Goal: Information Seeking & Learning: Find specific fact

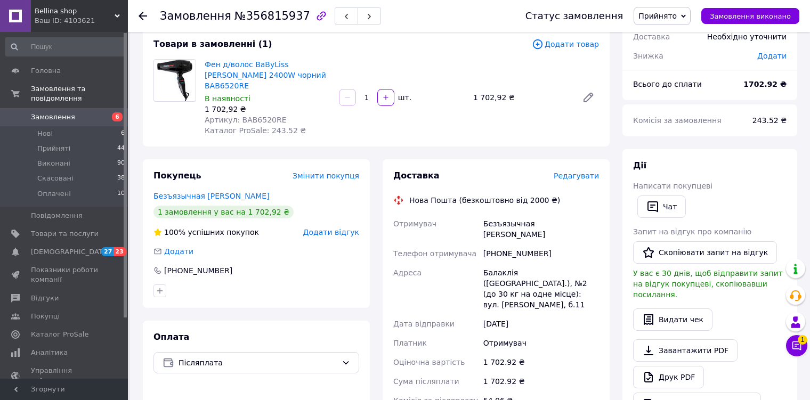
scroll to position [87, 0]
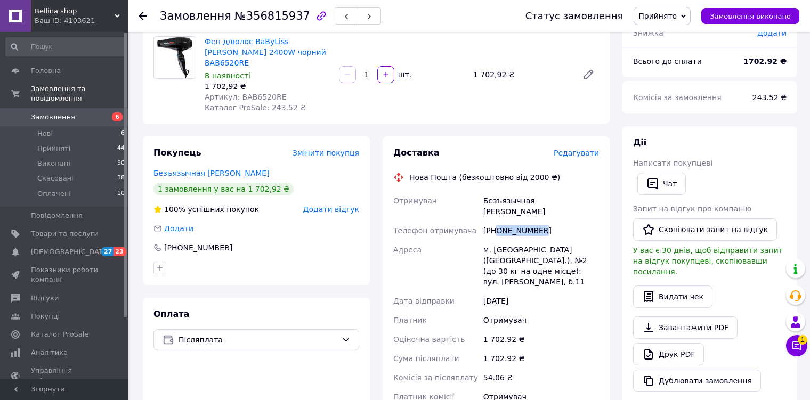
drag, startPoint x: 498, startPoint y: 211, endPoint x: 564, endPoint y: 216, distance: 66.3
click at [564, 221] on div "[PHONE_NUMBER]" at bounding box center [541, 230] width 120 height 19
copy div "0953374112"
click at [505, 240] on div "м. [GEOGRAPHIC_DATA] ([GEOGRAPHIC_DATA].), №2 (до 30 кг на одне місце): вул. [P…" at bounding box center [541, 265] width 120 height 51
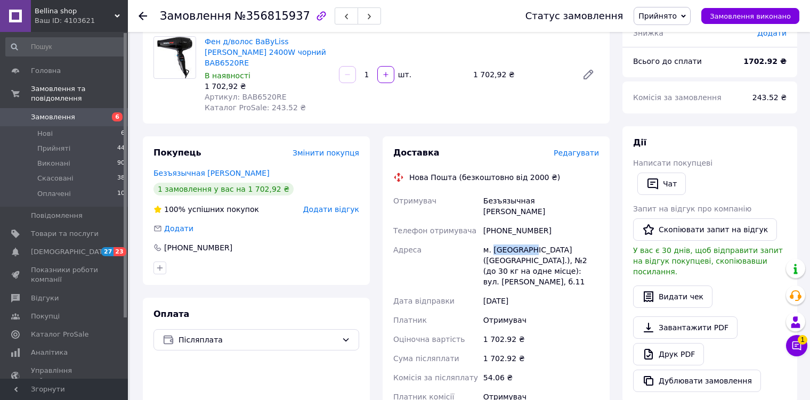
copy div "Балаклія"
drag, startPoint x: 494, startPoint y: 239, endPoint x: 477, endPoint y: 241, distance: 17.2
click at [477, 241] on div "Отримувач Безъязычная [PERSON_NAME] Телефон отримувача [PHONE_NUMBER] Адреса м.…" at bounding box center [496, 304] width 210 height 226
click at [487, 241] on div "м. [GEOGRAPHIC_DATA] ([GEOGRAPHIC_DATA].), №2 (до 30 кг на одне місце): вул. [P…" at bounding box center [541, 265] width 120 height 51
drag, startPoint x: 494, startPoint y: 239, endPoint x: 481, endPoint y: 239, distance: 12.3
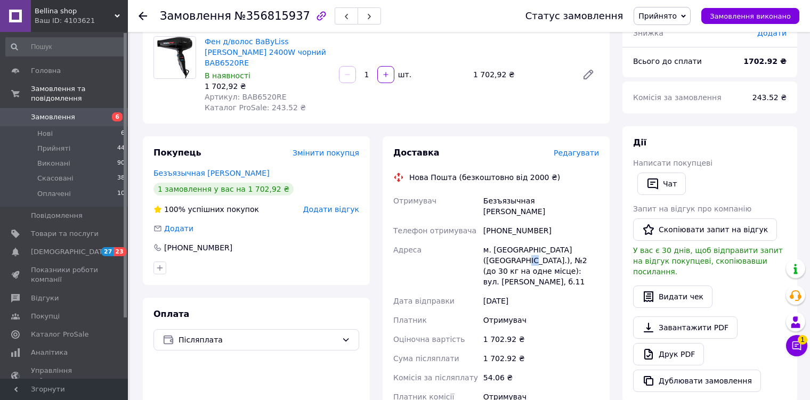
click at [481, 240] on div "м. [GEOGRAPHIC_DATA] ([GEOGRAPHIC_DATA].), №2 (до 30 кг на одне місце): вул. [P…" at bounding box center [541, 265] width 120 height 51
copy div "№2"
click at [141, 19] on icon at bounding box center [143, 16] width 9 height 9
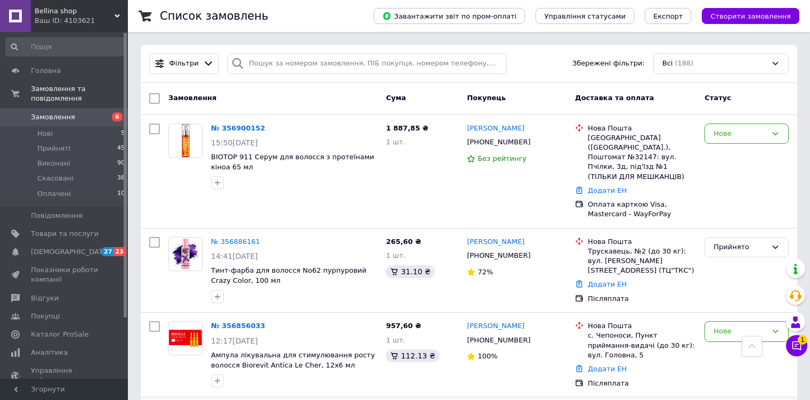
scroll to position [267, 0]
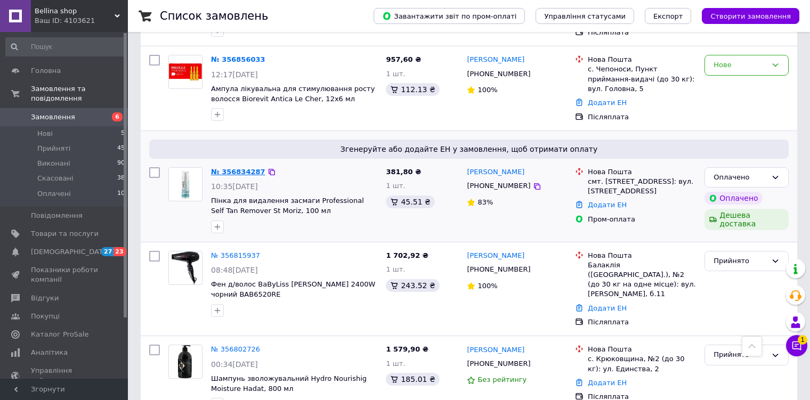
click at [237, 168] on link "№ 356834287" at bounding box center [238, 172] width 54 height 8
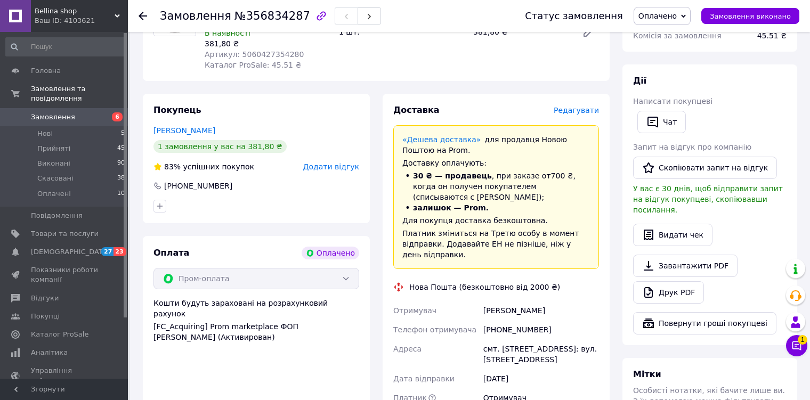
scroll to position [480, 0]
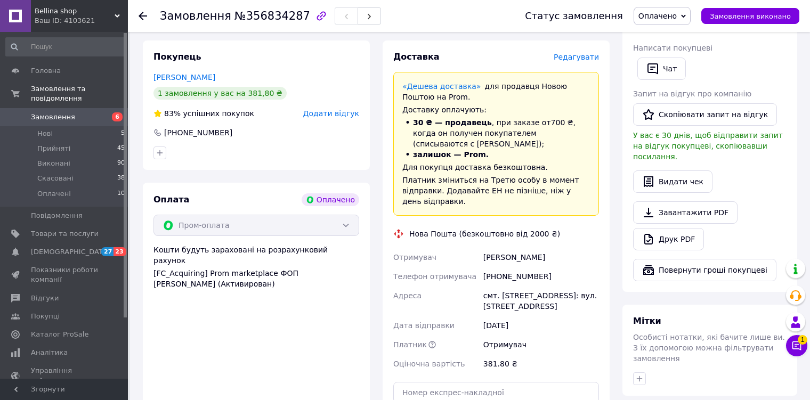
click at [509, 294] on div "смт. [STREET_ADDRESS]: вул. [STREET_ADDRESS]" at bounding box center [541, 301] width 120 height 30
copy div "Калинівка"
drag, startPoint x: 497, startPoint y: 278, endPoint x: 551, endPoint y: 281, distance: 53.9
click at [551, 281] on div "[PHONE_NUMBER]" at bounding box center [541, 276] width 120 height 19
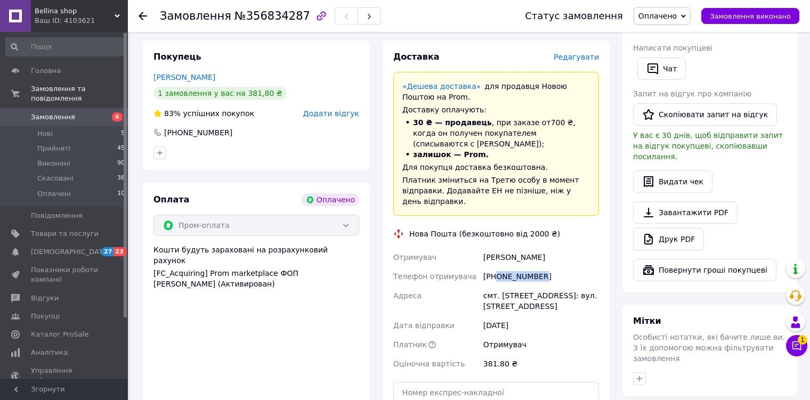
copy div "0978042518"
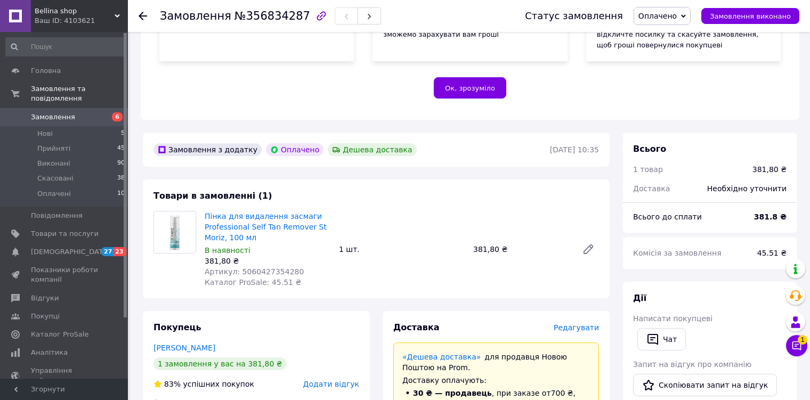
scroll to position [0, 0]
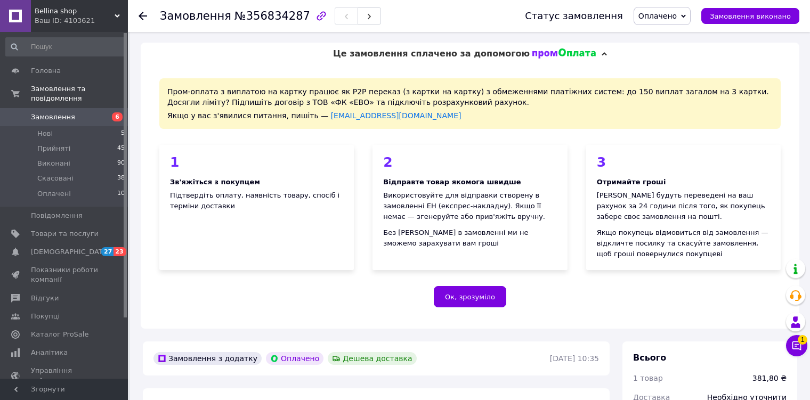
click at [139, 15] on use at bounding box center [143, 16] width 9 height 9
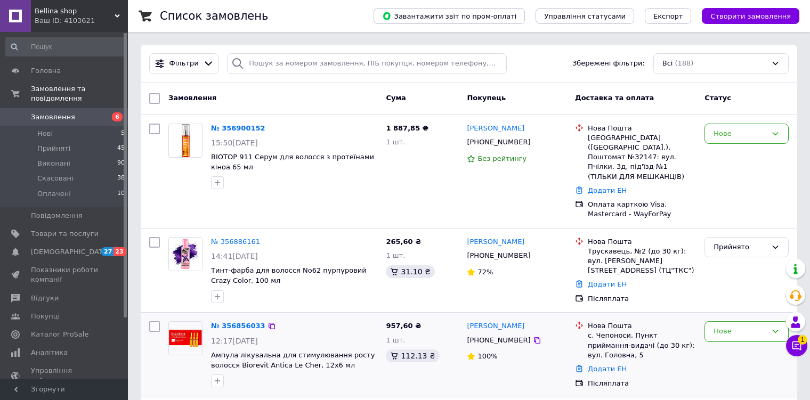
click at [725, 322] on div "Нове" at bounding box center [747, 355] width 93 height 76
click at [725, 326] on div "Нове" at bounding box center [740, 331] width 53 height 11
click at [725, 344] on li "Прийнято" at bounding box center [746, 354] width 83 height 20
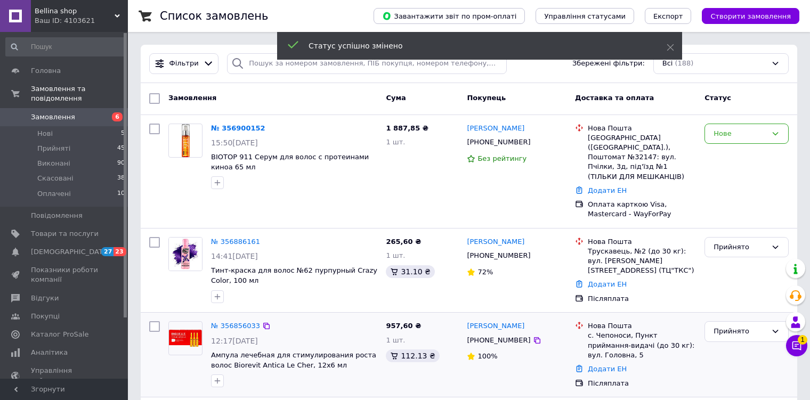
click at [254, 322] on link "№ 356856033" at bounding box center [235, 326] width 49 height 8
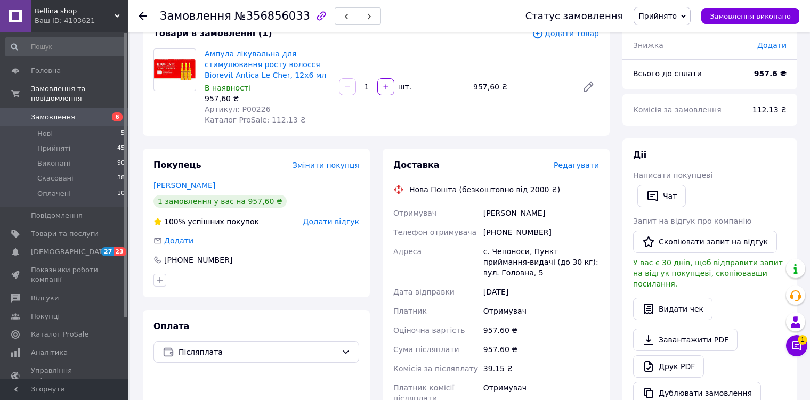
scroll to position [87, 0]
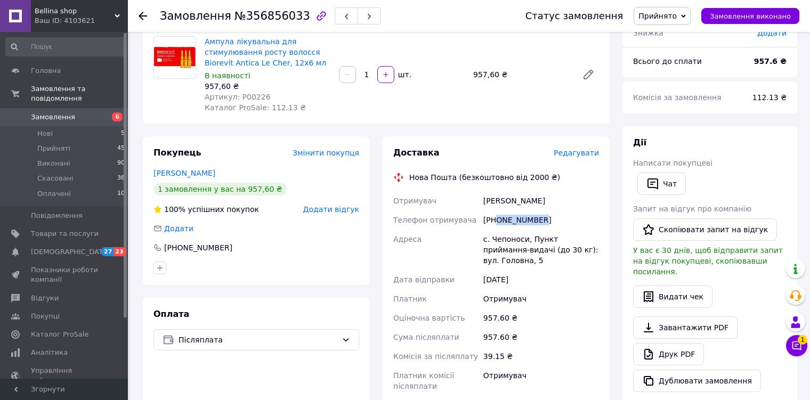
drag, startPoint x: 497, startPoint y: 218, endPoint x: 573, endPoint y: 222, distance: 75.9
click at [573, 222] on div "[PHONE_NUMBER]" at bounding box center [541, 220] width 120 height 19
copy div "0685215228"
click at [498, 241] on div "с. Чепоноси, Пункт приймання-видачі (до 30 кг): вул. Головна, 5" at bounding box center [541, 250] width 120 height 41
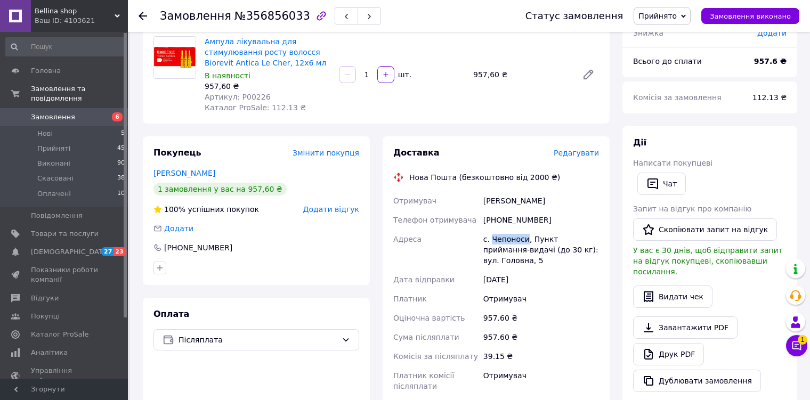
copy div "Чепоноси"
click at [147, 16] on div at bounding box center [149, 16] width 21 height 32
click at [141, 15] on use at bounding box center [143, 16] width 9 height 9
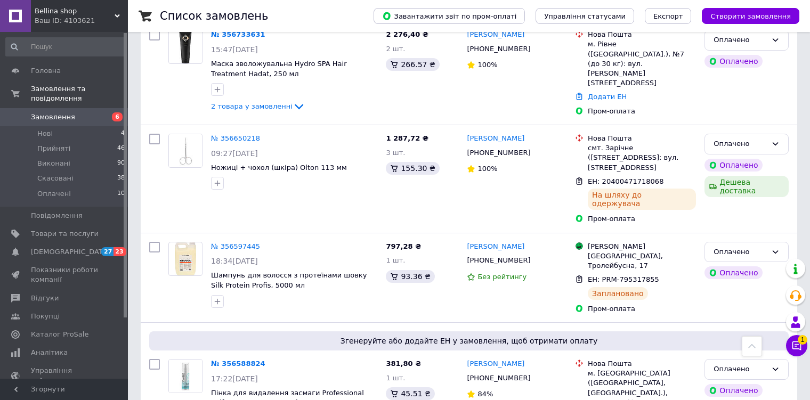
scroll to position [746, 0]
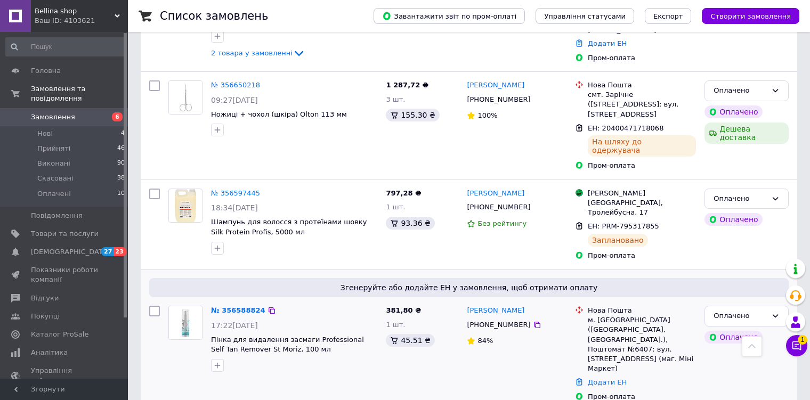
click at [239, 305] on div "№ 356588824" at bounding box center [238, 311] width 57 height 12
click at [236, 307] on link "№ 356588824" at bounding box center [238, 311] width 54 height 8
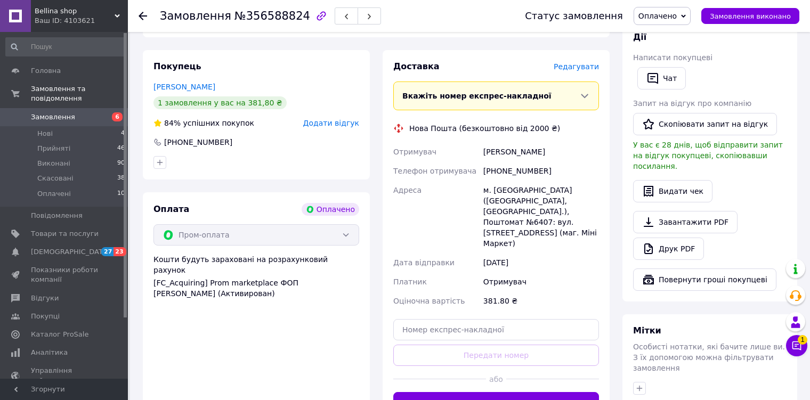
scroll to position [417, 0]
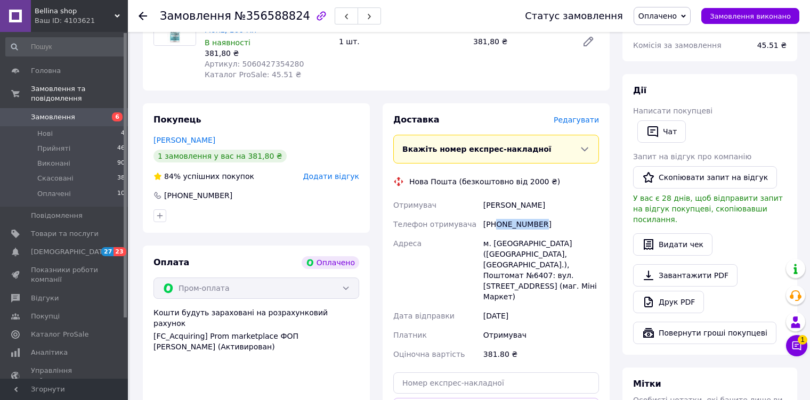
drag, startPoint x: 498, startPoint y: 226, endPoint x: 568, endPoint y: 230, distance: 69.4
click at [568, 230] on div "[PHONE_NUMBER]" at bounding box center [541, 224] width 120 height 19
copy div "0635334053"
click at [511, 240] on div "м. [GEOGRAPHIC_DATA] ([GEOGRAPHIC_DATA], [GEOGRAPHIC_DATA].), Поштомат №6407: в…" at bounding box center [541, 270] width 120 height 73
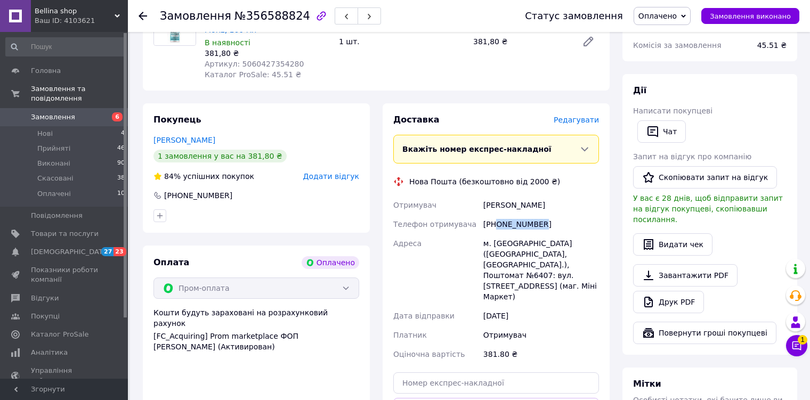
click at [511, 240] on div "м. [GEOGRAPHIC_DATA] ([GEOGRAPHIC_DATA], [GEOGRAPHIC_DATA].), Поштомат №6407: в…" at bounding box center [541, 270] width 120 height 73
click at [506, 244] on div "м. [GEOGRAPHIC_DATA] ([GEOGRAPHIC_DATA], [GEOGRAPHIC_DATA].), Поштомат №6407: в…" at bounding box center [541, 270] width 120 height 73
click at [493, 242] on div "м. [GEOGRAPHIC_DATA] ([GEOGRAPHIC_DATA], [GEOGRAPHIC_DATA].), Поштомат №6407: в…" at bounding box center [541, 270] width 120 height 73
drag, startPoint x: 493, startPoint y: 242, endPoint x: 524, endPoint y: 242, distance: 31.5
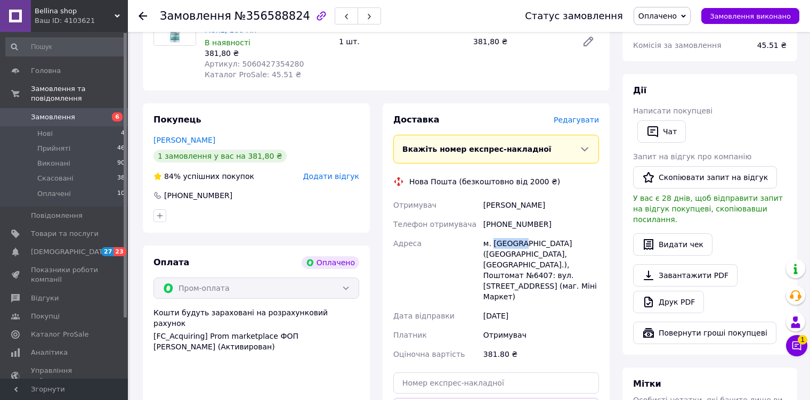
click at [524, 242] on div "м. [GEOGRAPHIC_DATA] ([GEOGRAPHIC_DATA], [GEOGRAPHIC_DATA].), Поштомат №6407: в…" at bounding box center [541, 270] width 120 height 73
copy div "Вишневе"
click at [497, 264] on div "м. [GEOGRAPHIC_DATA] ([GEOGRAPHIC_DATA], [GEOGRAPHIC_DATA].), Поштомат №6407: в…" at bounding box center [541, 270] width 120 height 73
copy div "6407"
